Goal: Task Accomplishment & Management: Manage account settings

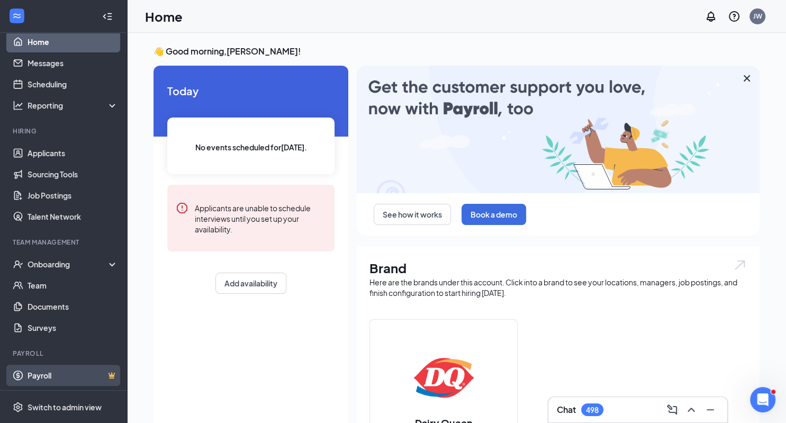
scroll to position [274, 0]
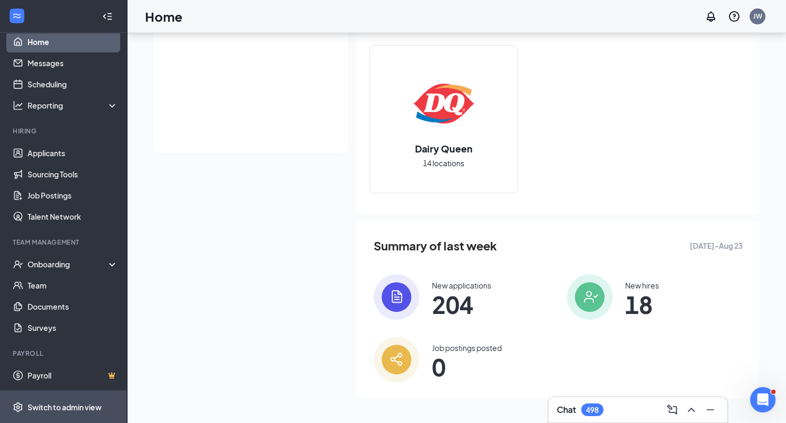
click at [56, 406] on div "Switch to admin view" at bounding box center [65, 407] width 74 height 11
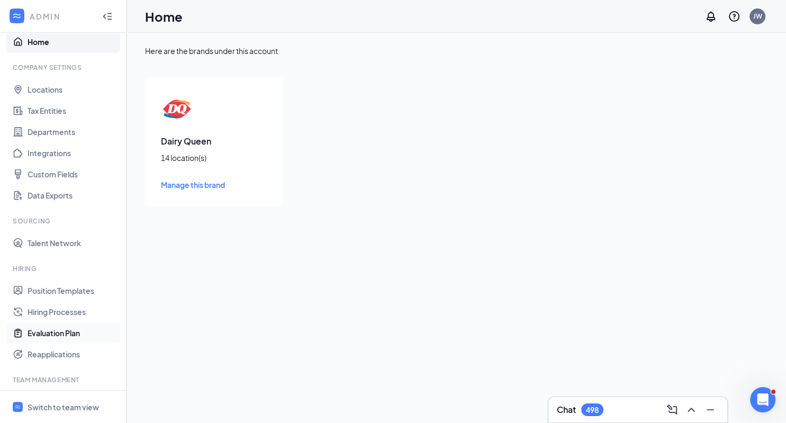
scroll to position [107, 0]
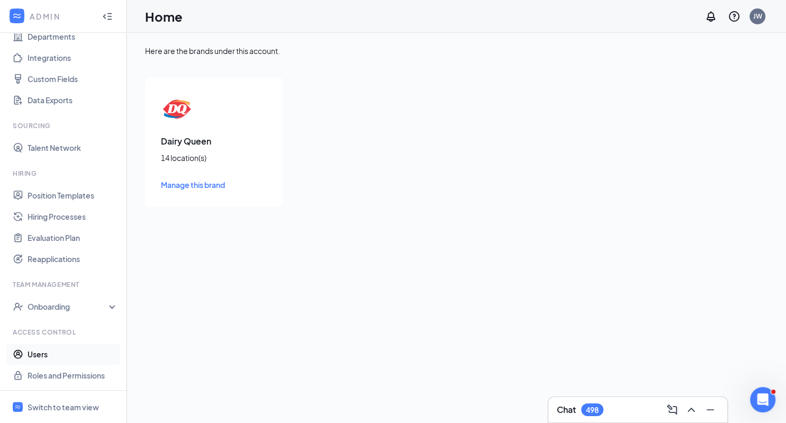
click at [43, 353] on link "Users" at bounding box center [73, 354] width 91 height 21
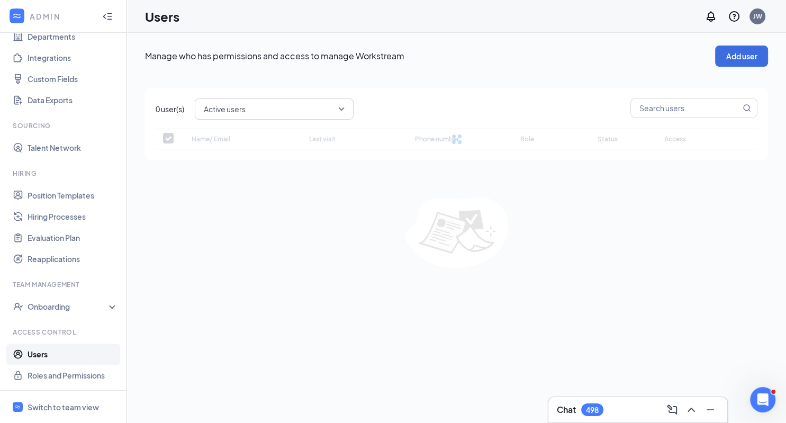
checkbox input "false"
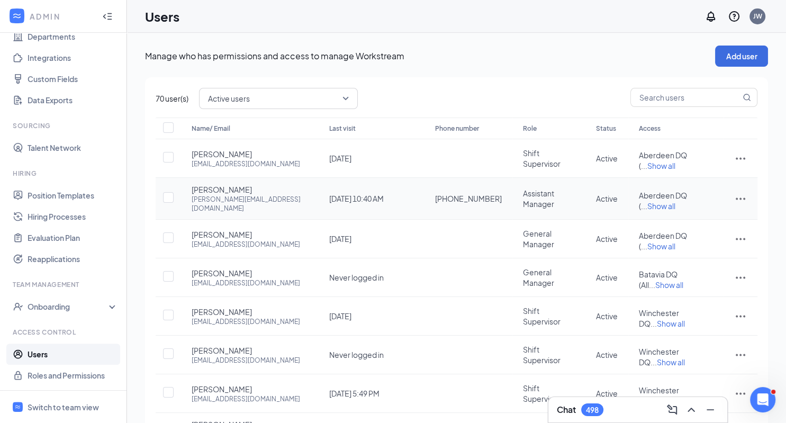
click at [736, 192] on icon "ActionsIcon" at bounding box center [740, 198] width 13 height 13
click at [689, 209] on span "Edit user" at bounding box center [687, 212] width 30 height 10
type input "[PHONE_NUMBER]"
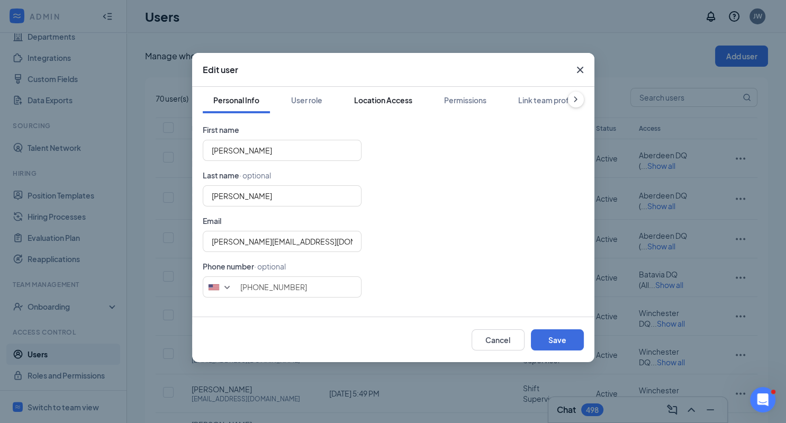
click at [373, 98] on div "Location Access" at bounding box center [383, 100] width 58 height 11
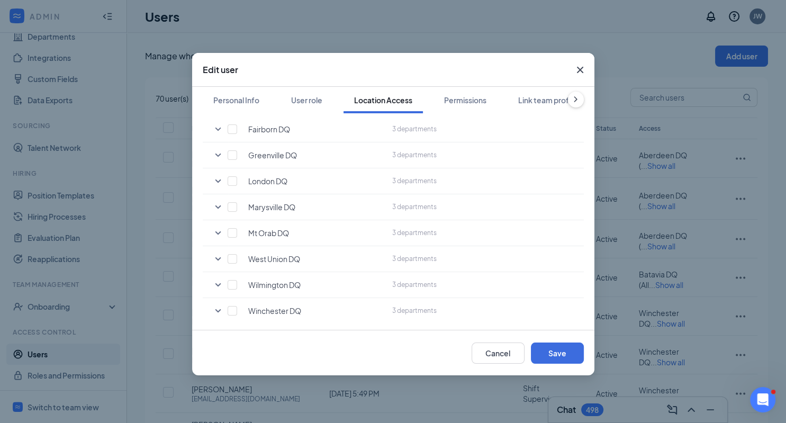
scroll to position [252, 0]
click at [230, 255] on input "checkbox" at bounding box center [233, 257] width 10 height 10
checkbox input "true"
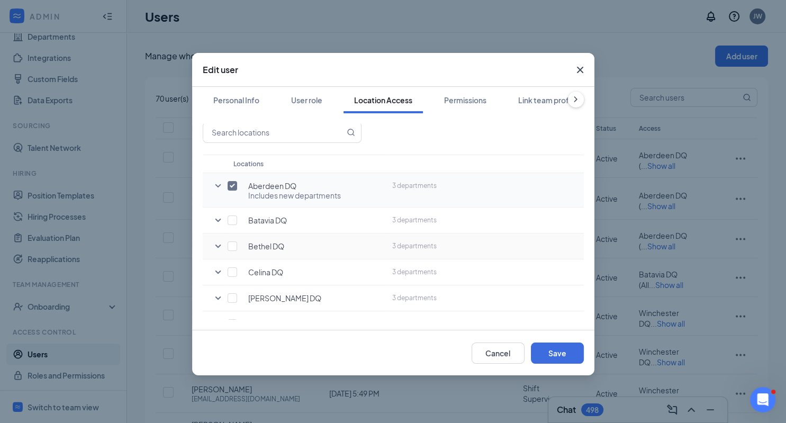
scroll to position [0, 0]
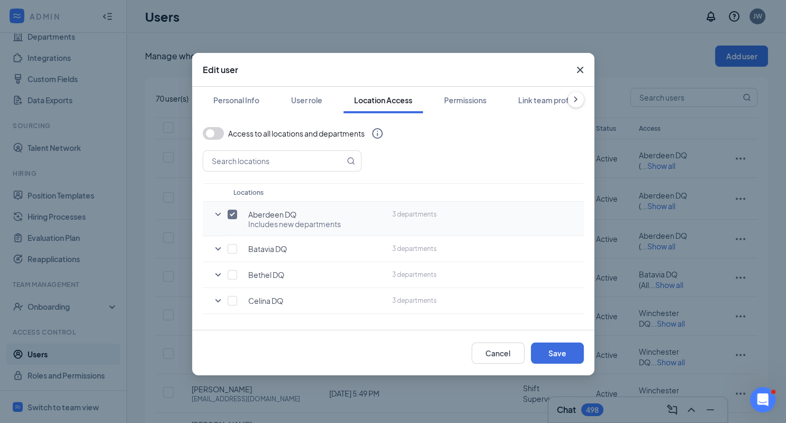
click at [234, 214] on input "checkbox" at bounding box center [233, 215] width 10 height 10
checkbox input "false"
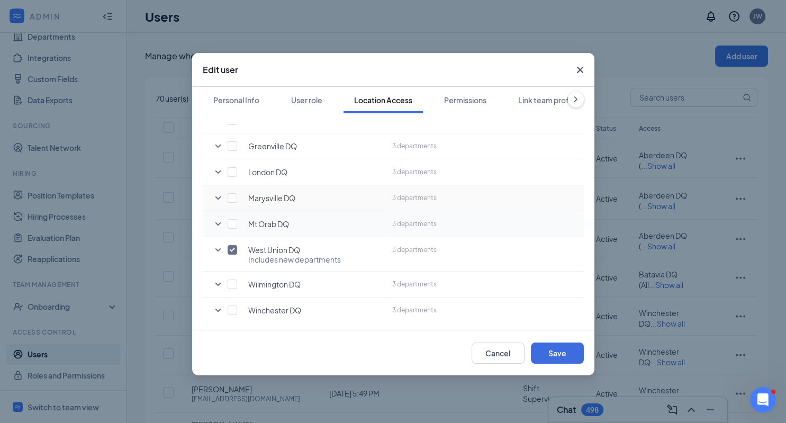
scroll to position [252, 0]
click at [551, 355] on button "Save" at bounding box center [557, 353] width 53 height 21
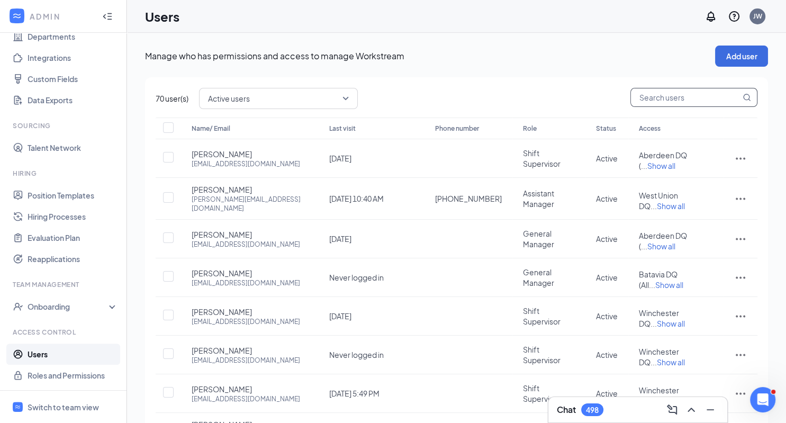
click at [668, 97] on input "text" at bounding box center [686, 97] width 110 height 18
type input "levi"
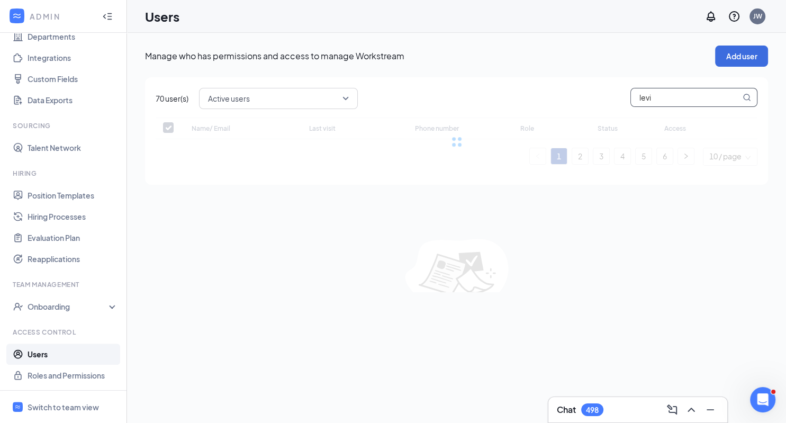
checkbox input "false"
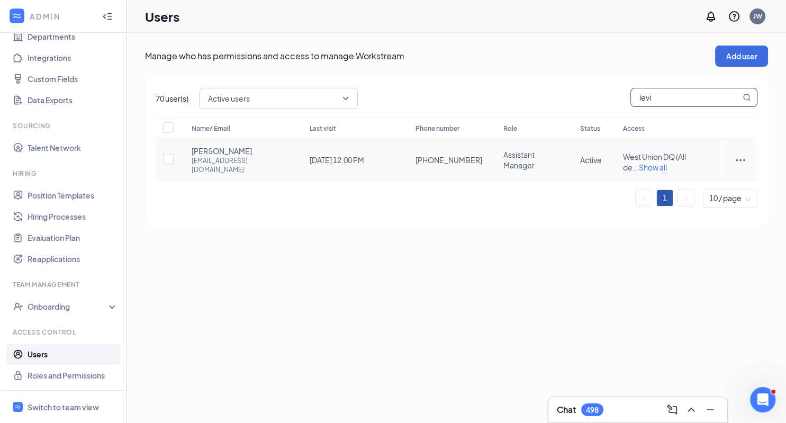
type input "levi"
click at [735, 155] on icon "ActionsIcon" at bounding box center [740, 160] width 13 height 13
click at [711, 177] on span "Edit user" at bounding box center [705, 178] width 66 height 12
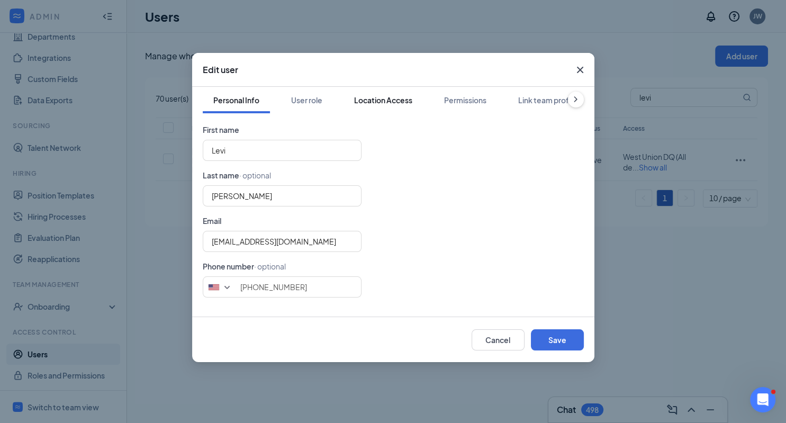
click at [397, 102] on div "Location Access" at bounding box center [383, 100] width 58 height 11
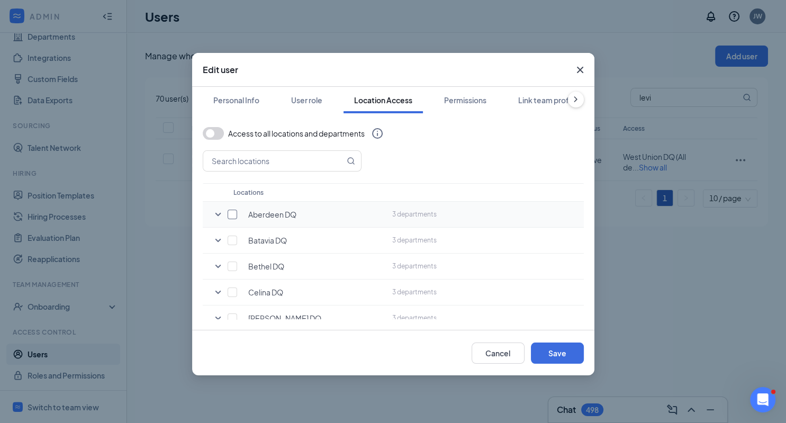
click at [232, 217] on input "checkbox" at bounding box center [233, 215] width 10 height 10
checkbox input "true"
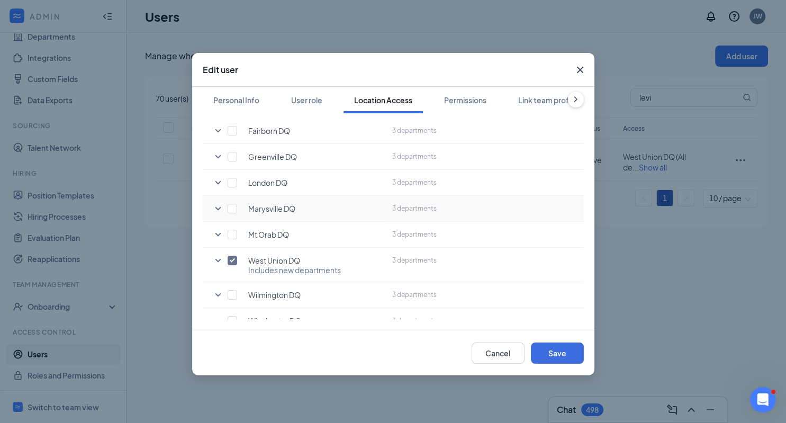
scroll to position [261, 0]
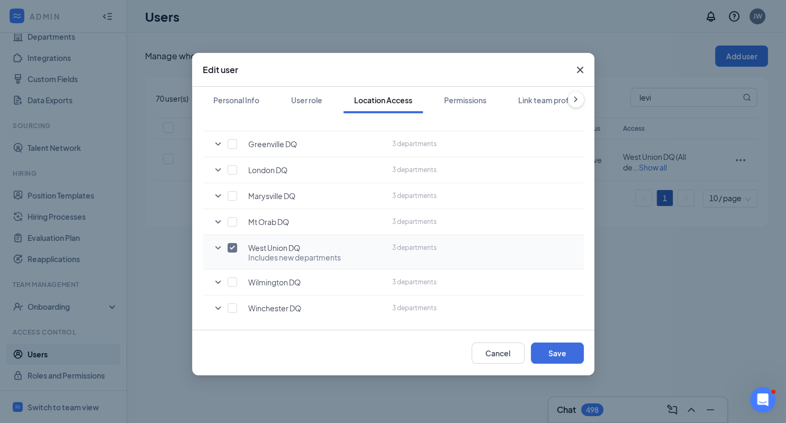
click at [232, 247] on input "checkbox" at bounding box center [233, 248] width 10 height 10
checkbox input "false"
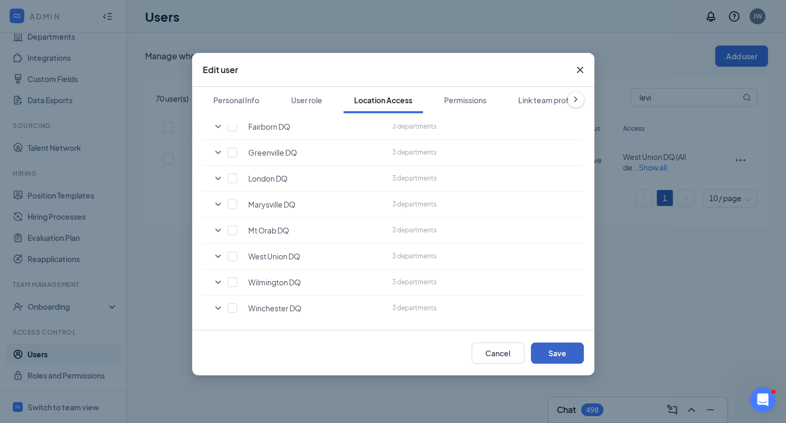
click at [571, 360] on button "Save" at bounding box center [557, 353] width 53 height 21
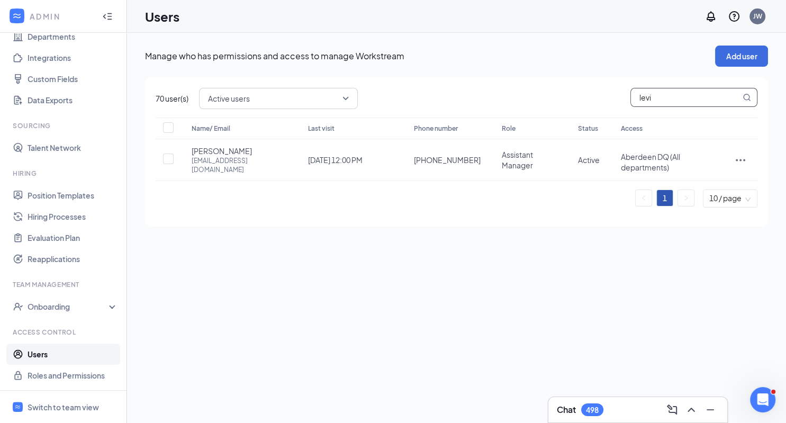
drag, startPoint x: 660, startPoint y: 96, endPoint x: 588, endPoint y: 103, distance: 71.8
click at [631, 103] on input "levi" at bounding box center [686, 97] width 110 height 18
type input "gr"
checkbox input "true"
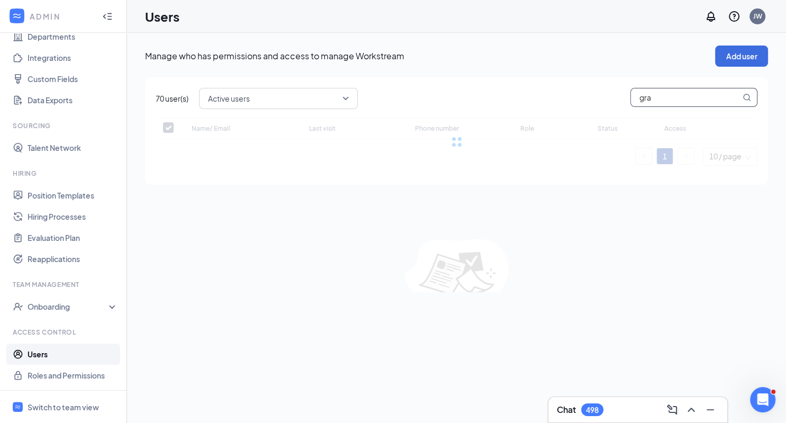
type input "grac"
checkbox input "false"
type input "[PERSON_NAME]"
checkbox input "false"
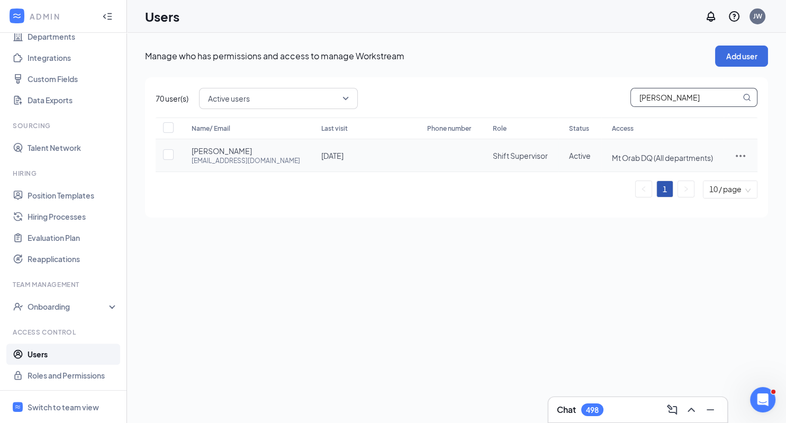
type input "[PERSON_NAME]"
click at [741, 155] on icon "ActionsIcon" at bounding box center [740, 155] width 13 height 13
click at [693, 181] on span "Edit user" at bounding box center [687, 178] width 30 height 10
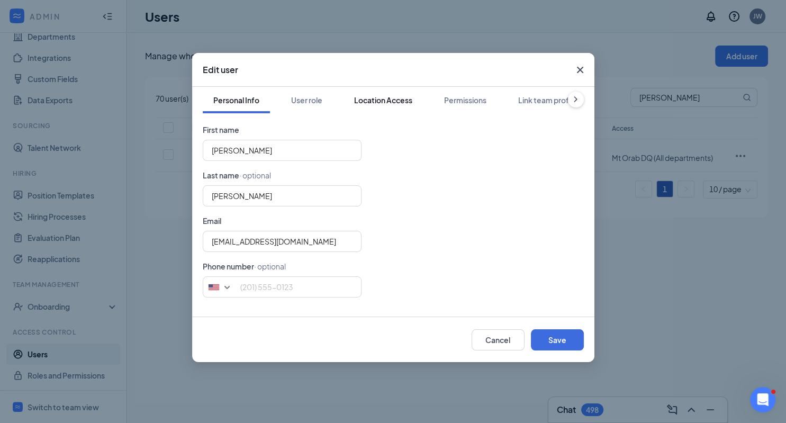
click at [391, 101] on div "Location Access" at bounding box center [383, 100] width 58 height 11
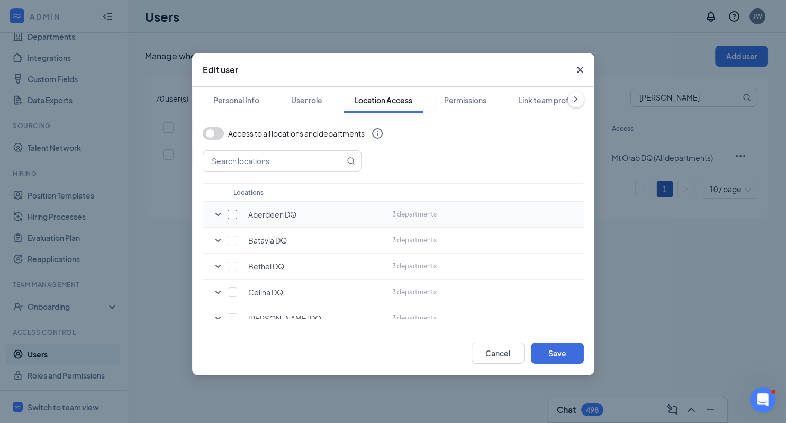
click at [230, 217] on input "checkbox" at bounding box center [233, 215] width 10 height 10
checkbox input "true"
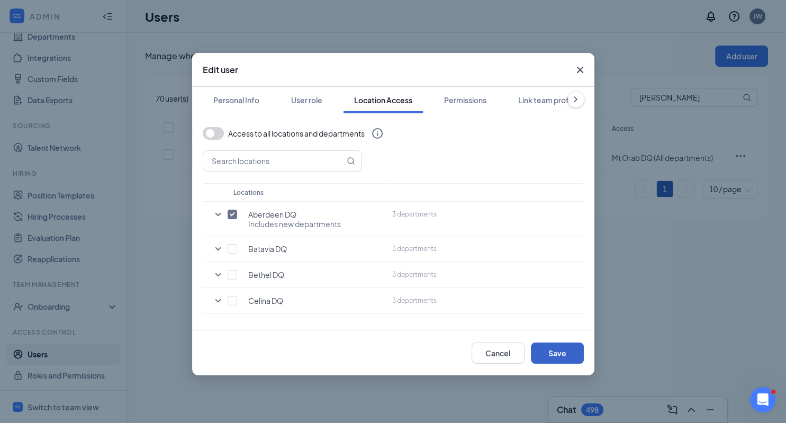
click at [554, 354] on button "Save" at bounding box center [557, 353] width 53 height 21
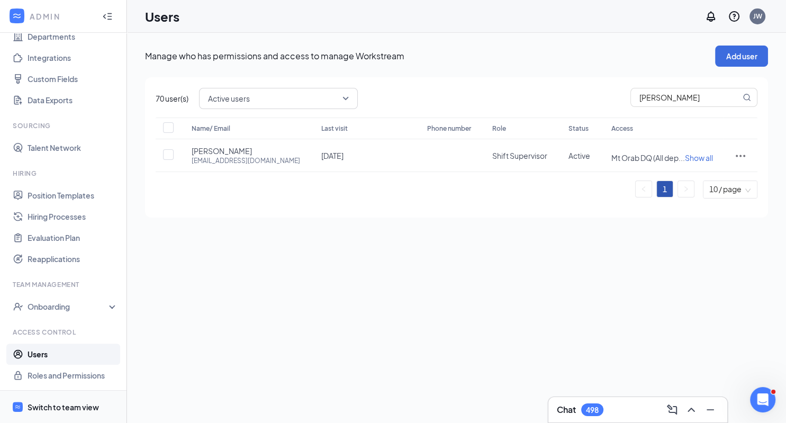
click at [59, 410] on div "Switch to team view" at bounding box center [63, 407] width 71 height 11
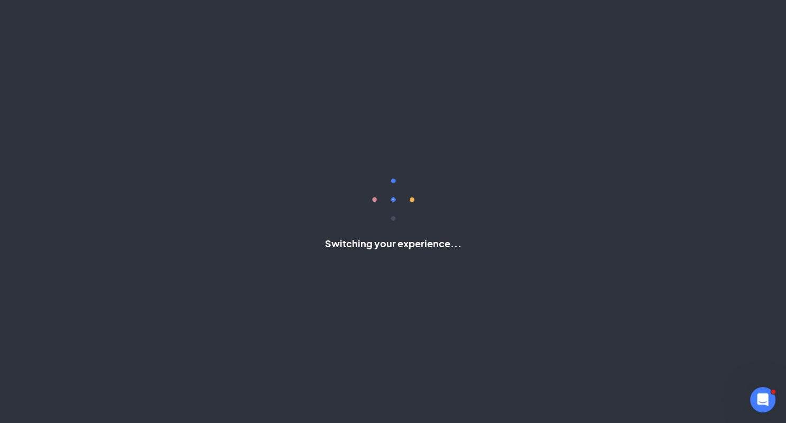
scroll to position [12, 0]
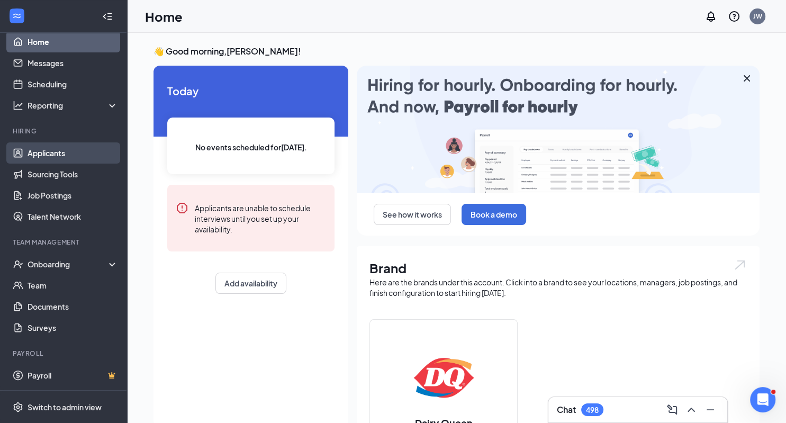
click at [55, 148] on link "Applicants" at bounding box center [73, 152] width 91 height 21
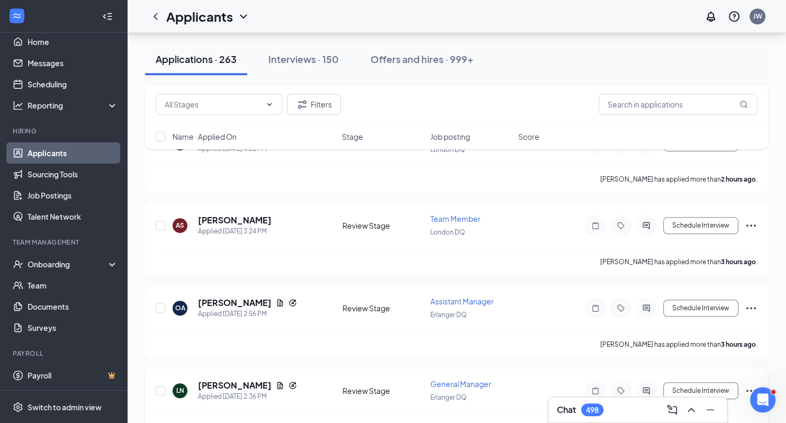
scroll to position [726, 0]
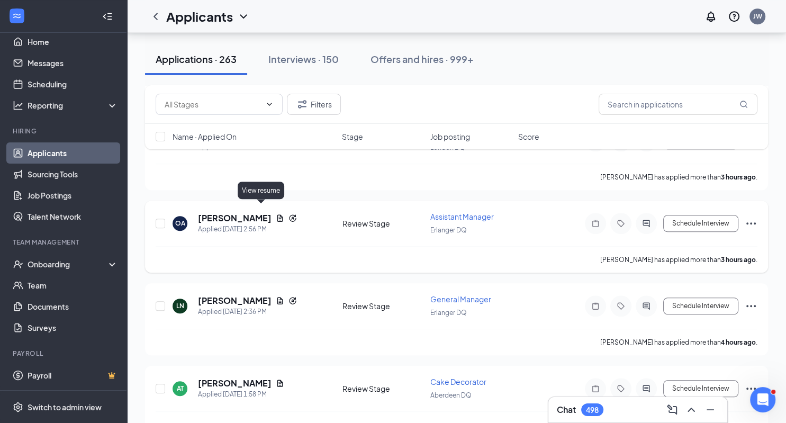
click at [276, 214] on icon "Document" at bounding box center [280, 218] width 8 height 8
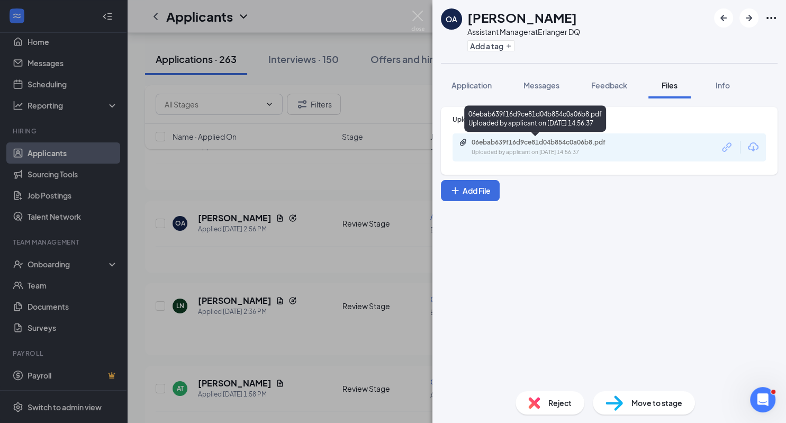
click at [493, 142] on div "06ebab639f16d9ce81d04b854c0a06b8.pdf" at bounding box center [546, 142] width 148 height 8
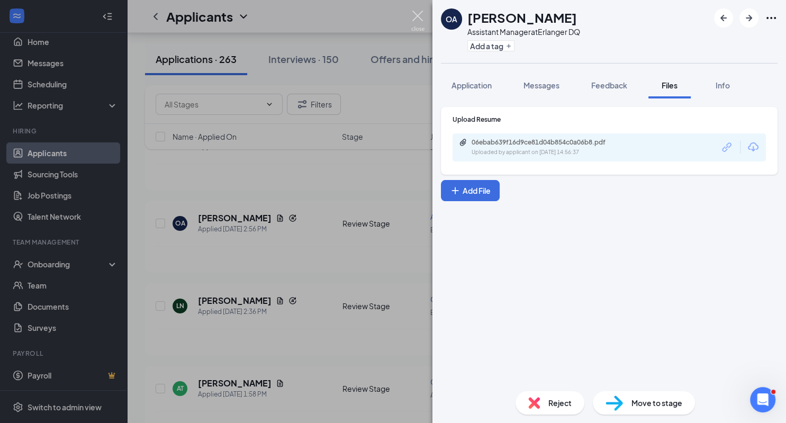
click at [420, 15] on img at bounding box center [417, 21] width 13 height 21
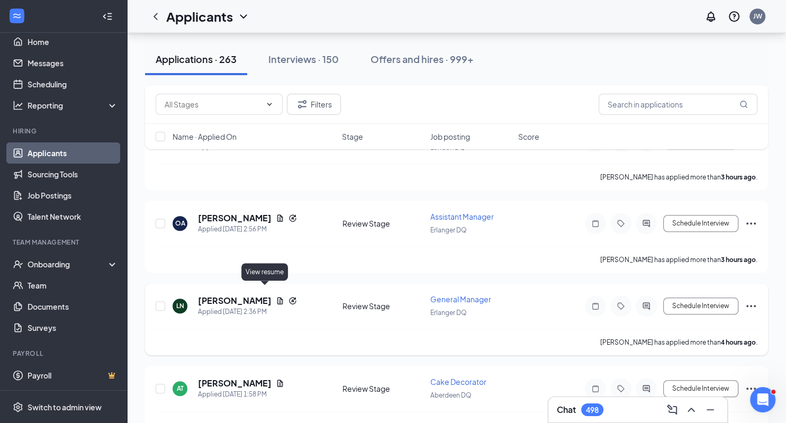
click at [277, 297] on icon "Document" at bounding box center [280, 300] width 6 height 7
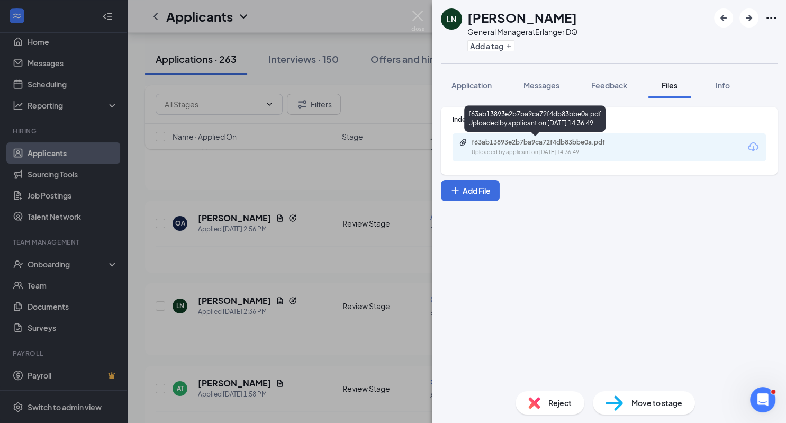
click at [490, 142] on div "f63ab13893e2b7ba9ca72f4db83bbe0a.pdf" at bounding box center [546, 142] width 148 height 8
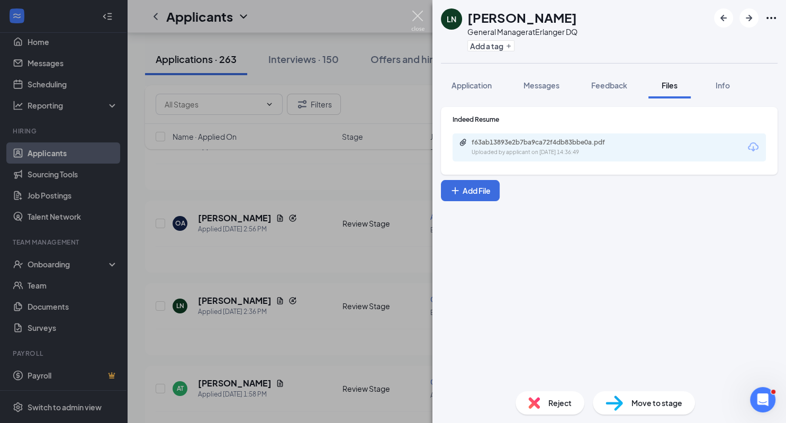
click at [419, 15] on img at bounding box center [417, 21] width 13 height 21
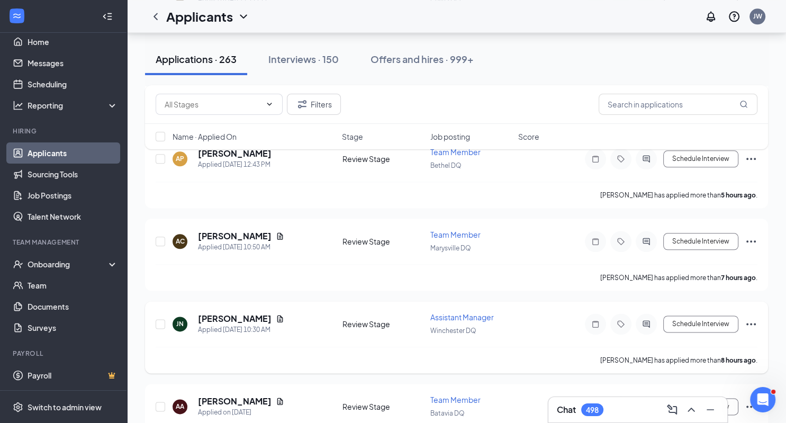
scroll to position [1230, 0]
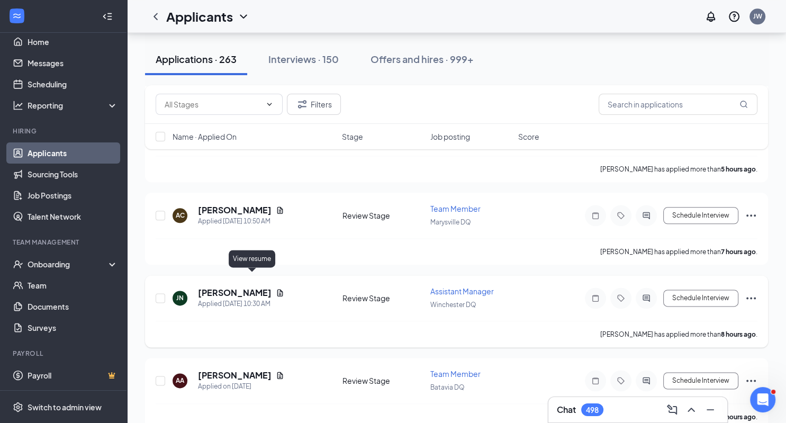
click at [276, 289] on icon "Document" at bounding box center [280, 293] width 8 height 8
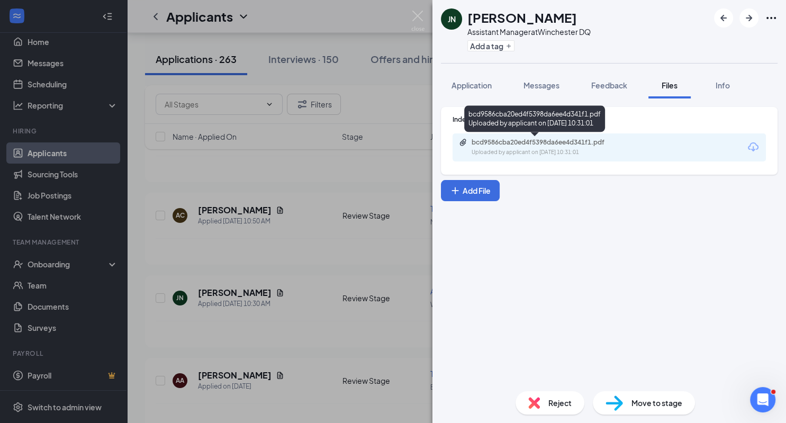
click at [523, 145] on div "bcd9586cba20ed4f5398da6ee4d341f1.pdf" at bounding box center [546, 142] width 148 height 8
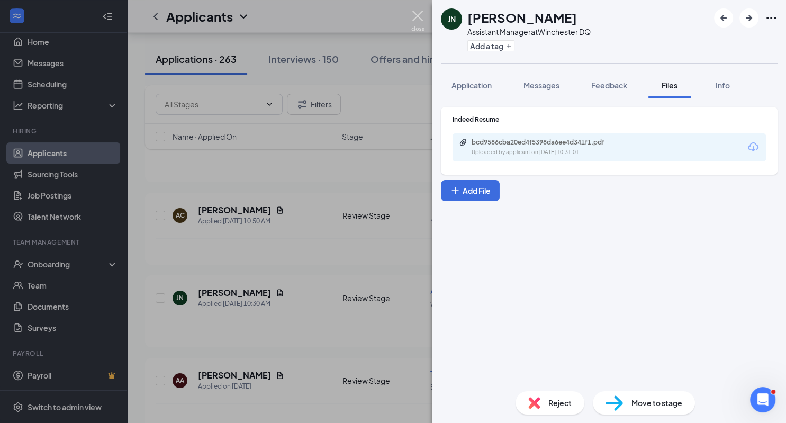
click at [419, 16] on img at bounding box center [417, 21] width 13 height 21
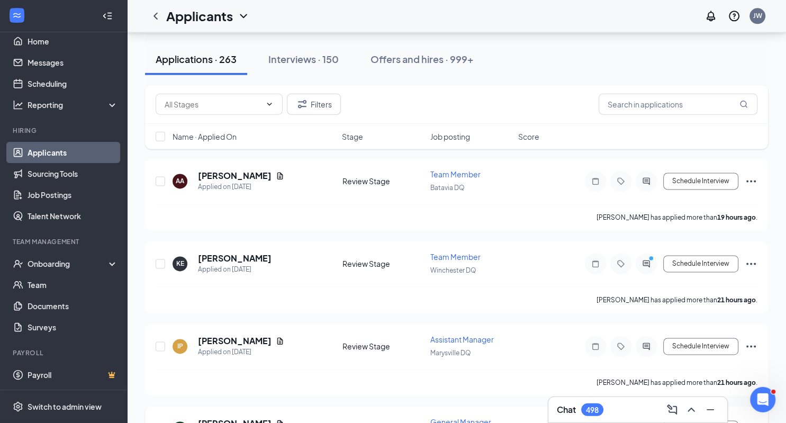
scroll to position [1453, 0]
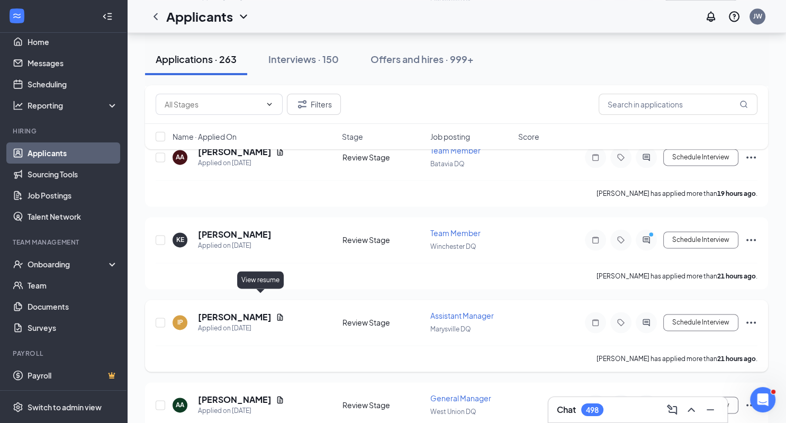
click at [276, 313] on icon "Document" at bounding box center [280, 317] width 8 height 8
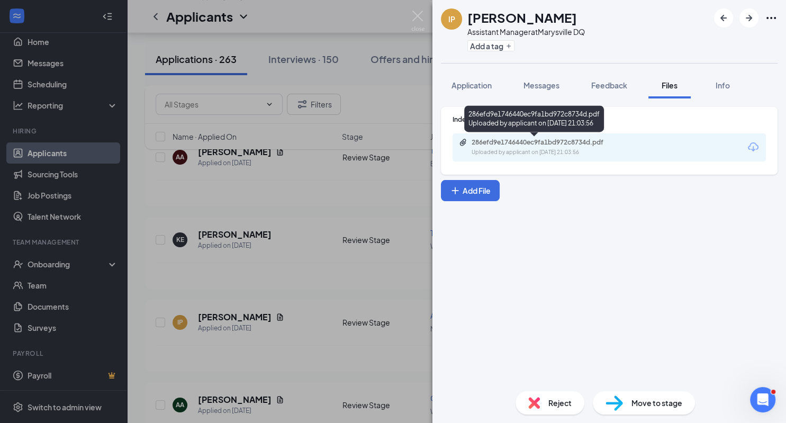
click at [484, 143] on div "286efd9e1746440ec9fa1bd972c8734d.pdf" at bounding box center [546, 142] width 148 height 8
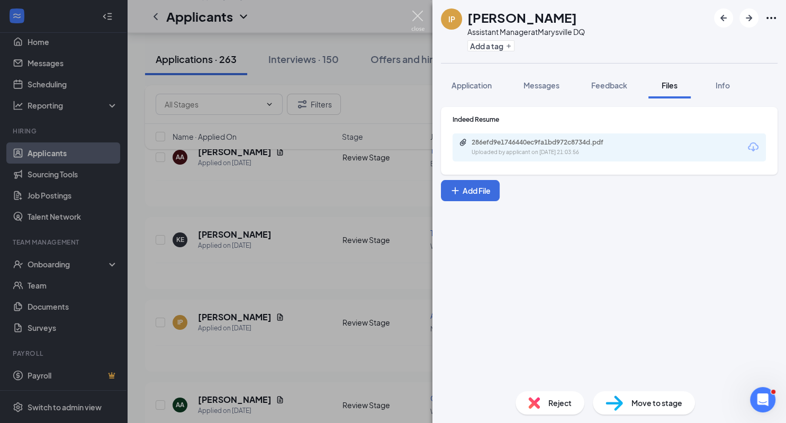
click at [417, 16] on img at bounding box center [417, 21] width 13 height 21
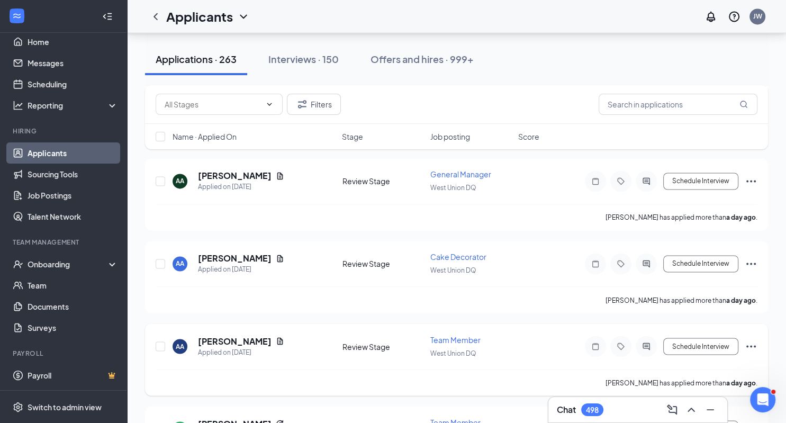
scroll to position [1621, 0]
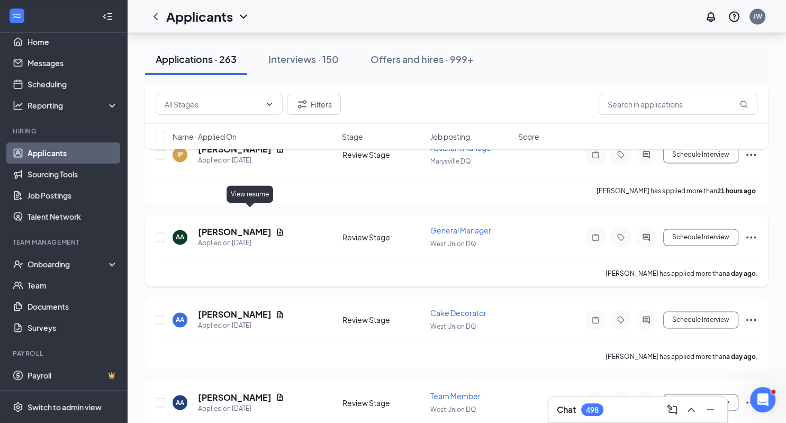
click at [276, 228] on icon "Document" at bounding box center [280, 232] width 8 height 8
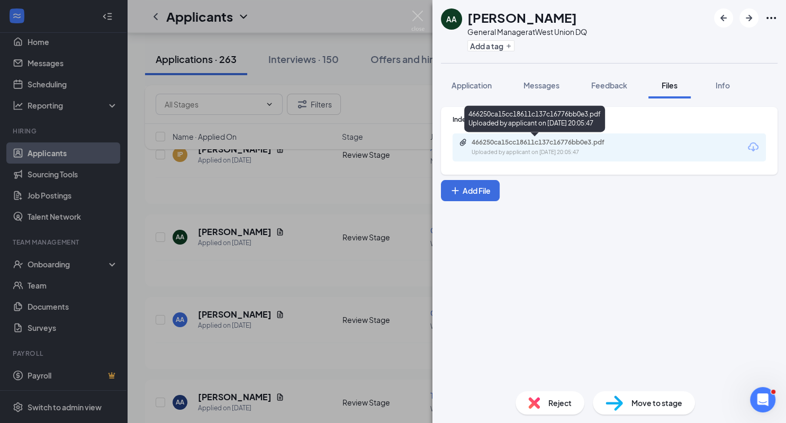
click at [489, 142] on div "466250ca15cc18611c137c16776bb0e3.pdf" at bounding box center [546, 142] width 148 height 8
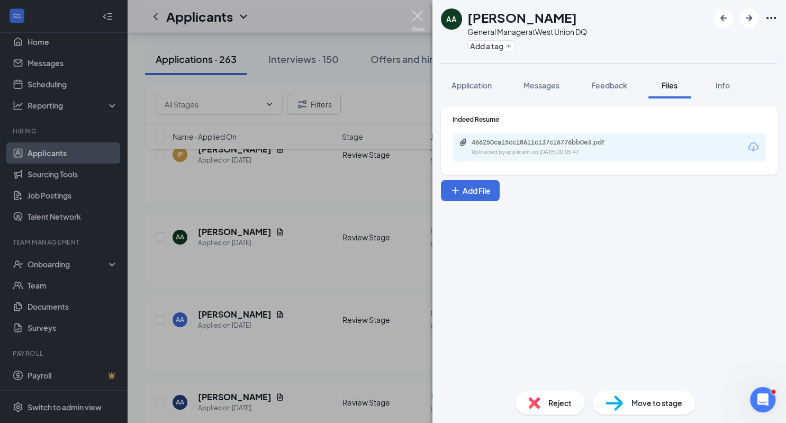
click at [416, 17] on img at bounding box center [417, 21] width 13 height 21
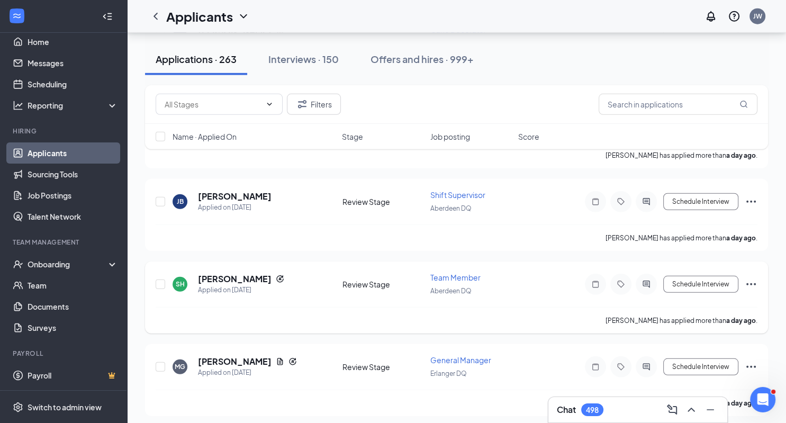
scroll to position [2907, 0]
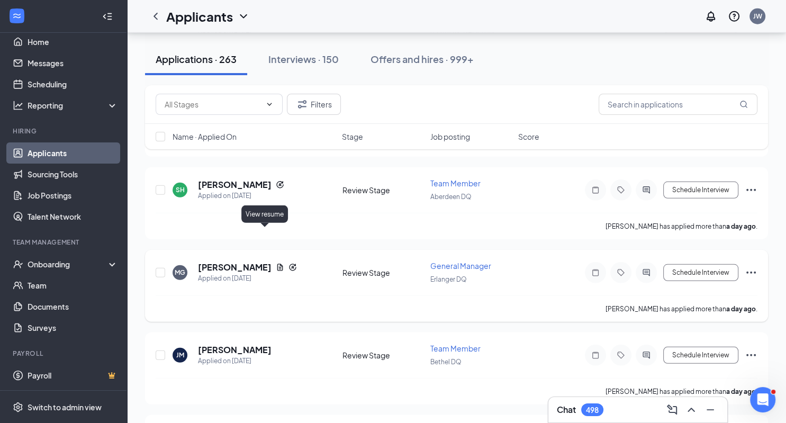
click at [277, 264] on icon "Document" at bounding box center [280, 267] width 6 height 7
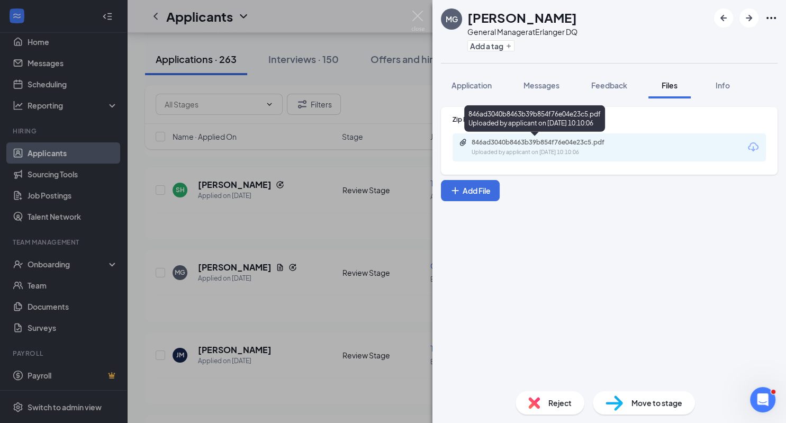
click at [497, 147] on div "846ad3040b8463b39b854f76e04e23c5.pdf Uploaded by applicant on [DATE] 10:10:06" at bounding box center [545, 147] width 172 height 19
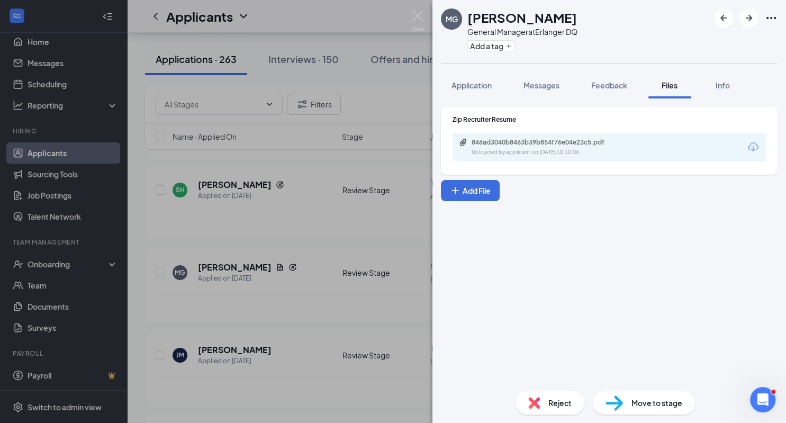
click at [416, 19] on img at bounding box center [417, 21] width 13 height 21
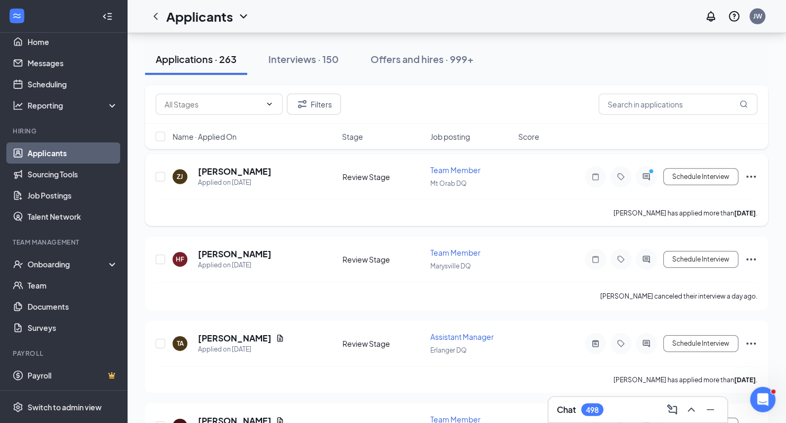
scroll to position [3355, 0]
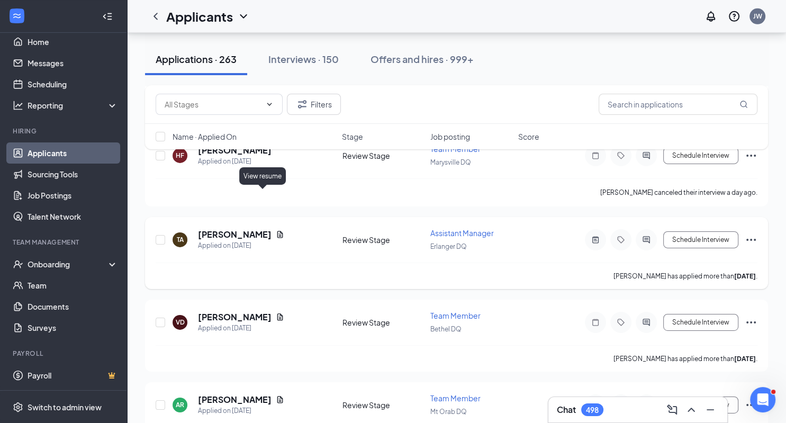
click at [277, 231] on icon "Document" at bounding box center [280, 234] width 6 height 7
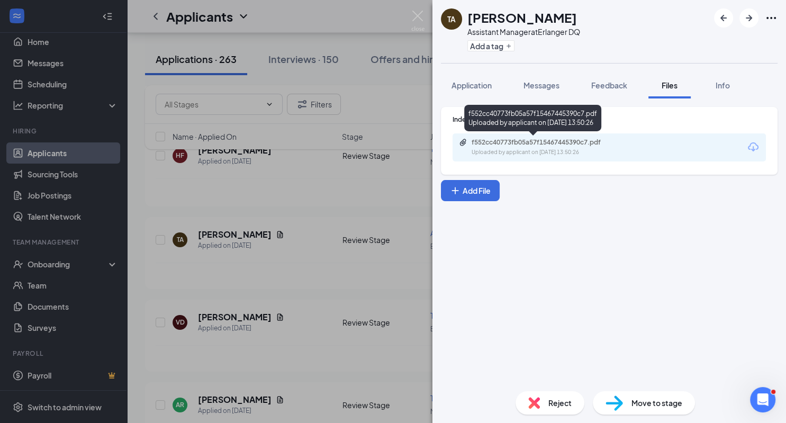
click at [570, 143] on div "f552cc40773fb05a57f15467445390c7.pdf" at bounding box center [546, 142] width 148 height 8
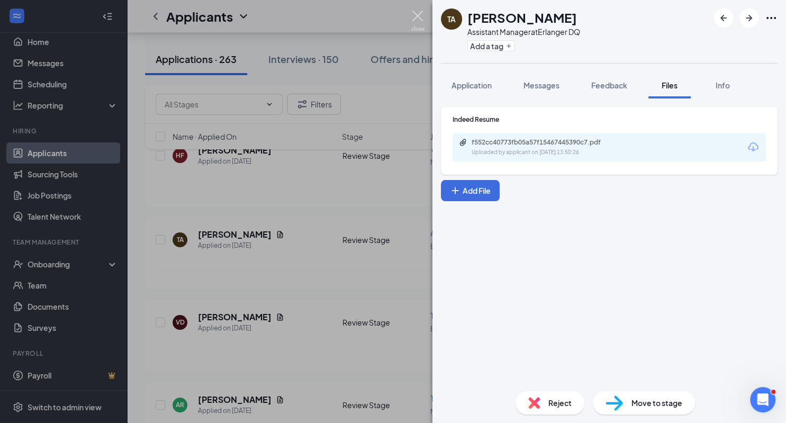
click at [419, 16] on img at bounding box center [417, 21] width 13 height 21
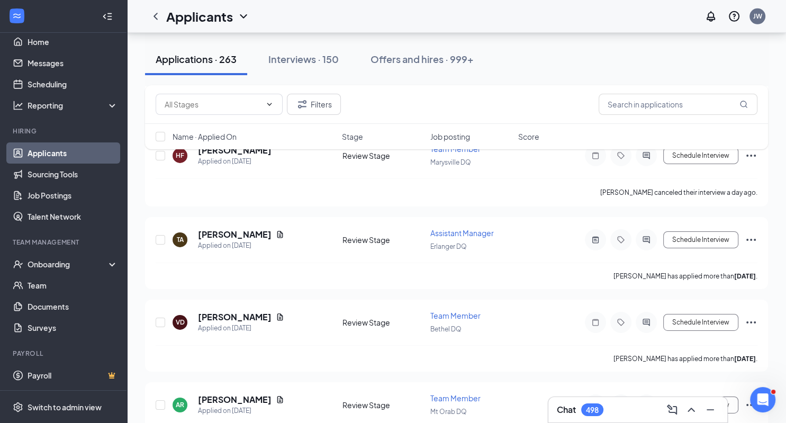
scroll to position [3495, 0]
